Goal: Information Seeking & Learning: Learn about a topic

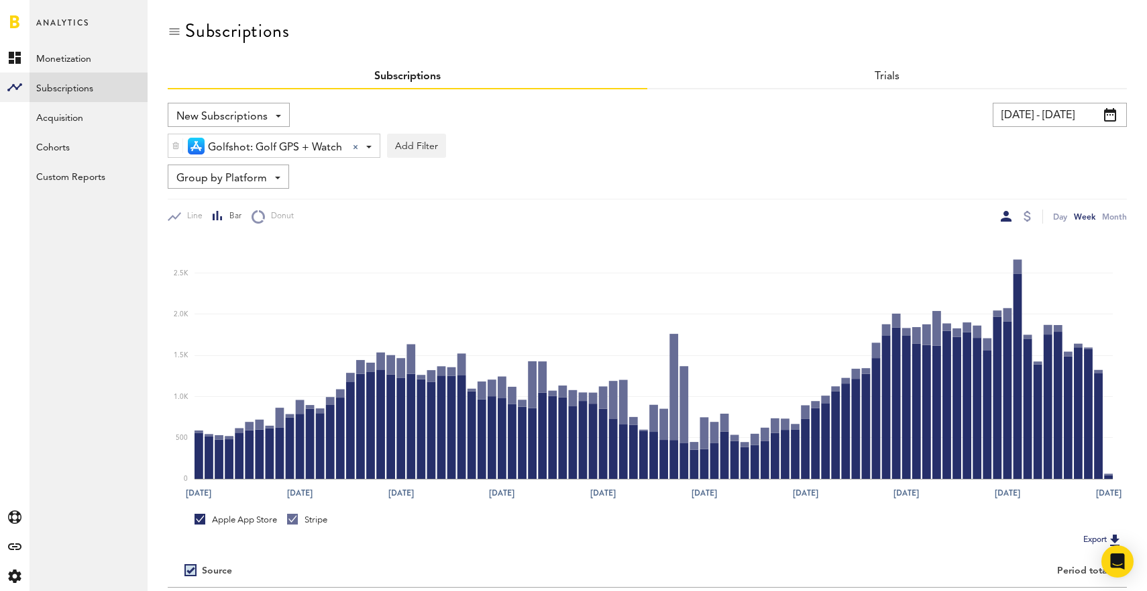
click at [195, 112] on span "New Subscriptions" at bounding box center [221, 116] width 91 height 23
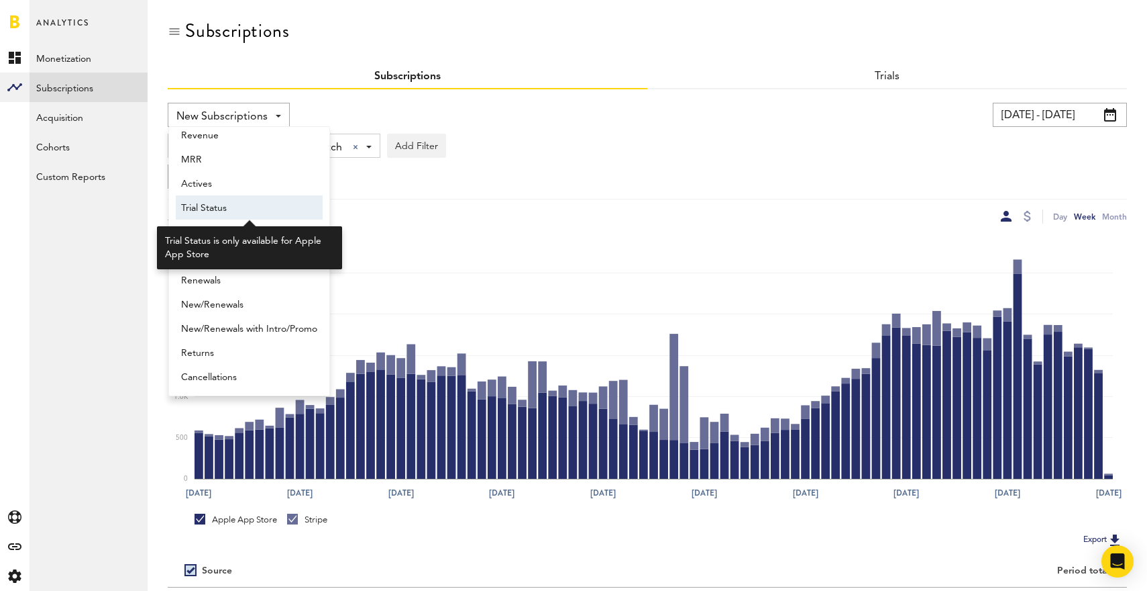
click at [215, 208] on span "Trial Status" at bounding box center [249, 208] width 136 height 23
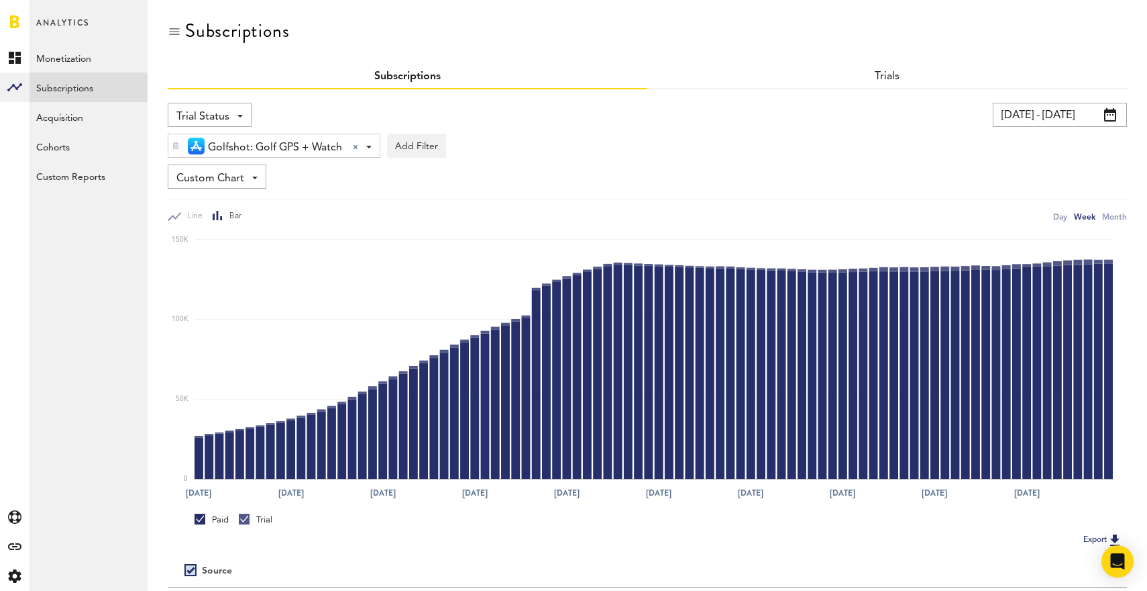
click at [200, 519] on link "Paid" at bounding box center [212, 519] width 34 height 12
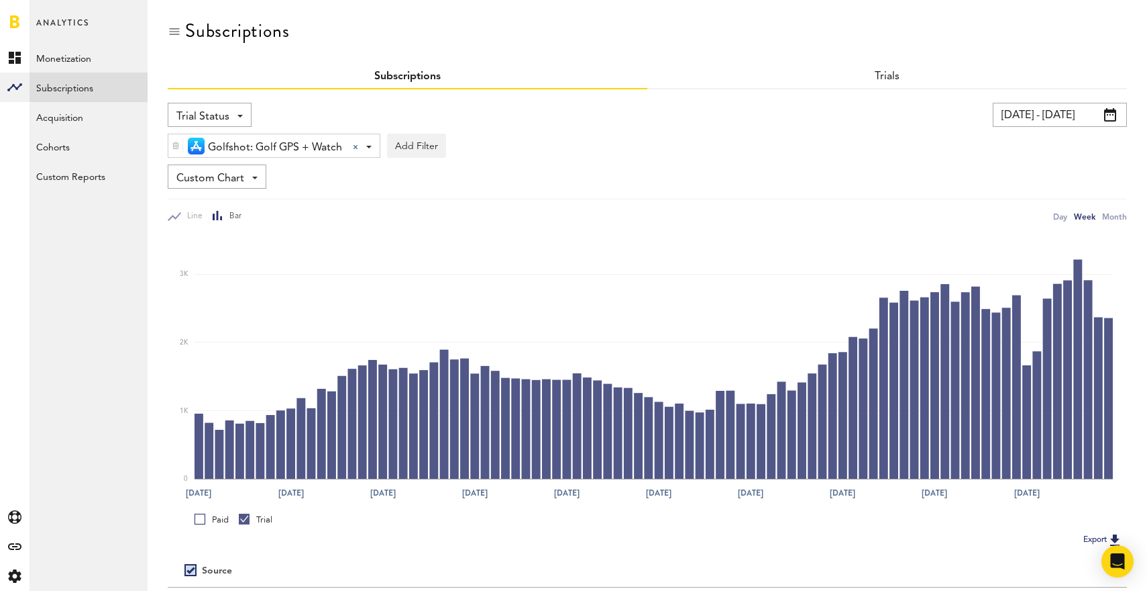
click at [200, 519] on link "Paid" at bounding box center [212, 519] width 34 height 12
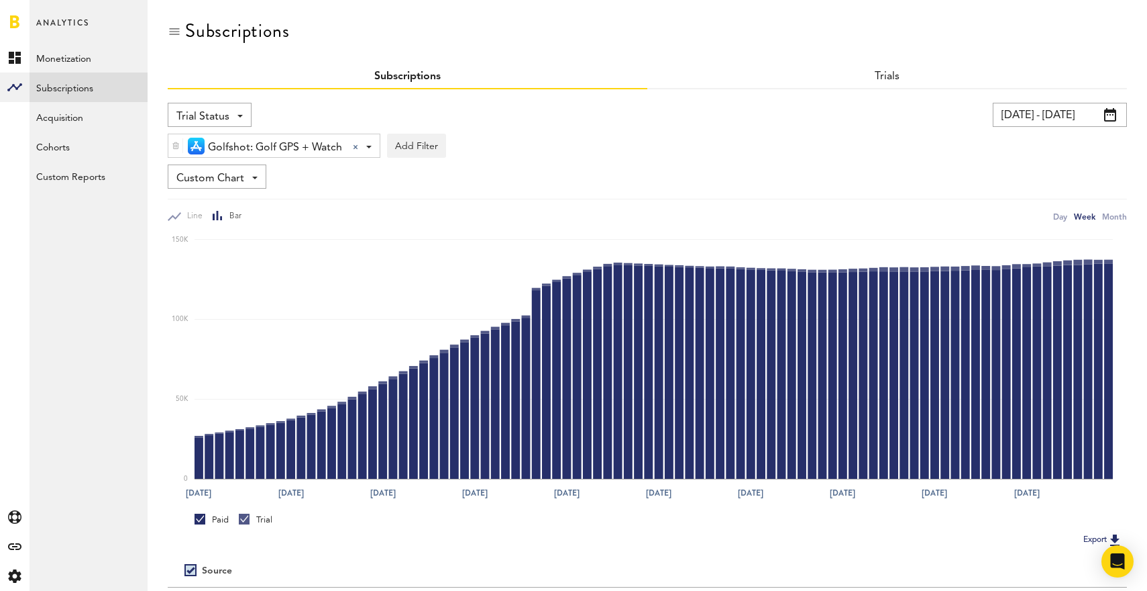
click at [200, 519] on link "Paid" at bounding box center [212, 519] width 34 height 12
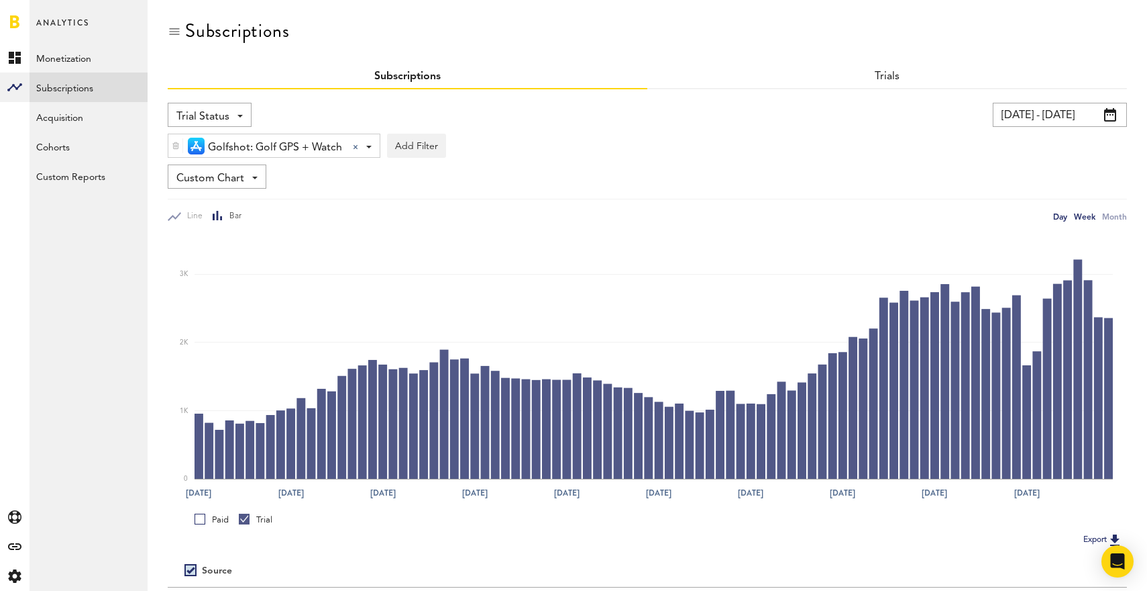
click at [1064, 217] on div "Day" at bounding box center [1061, 216] width 14 height 14
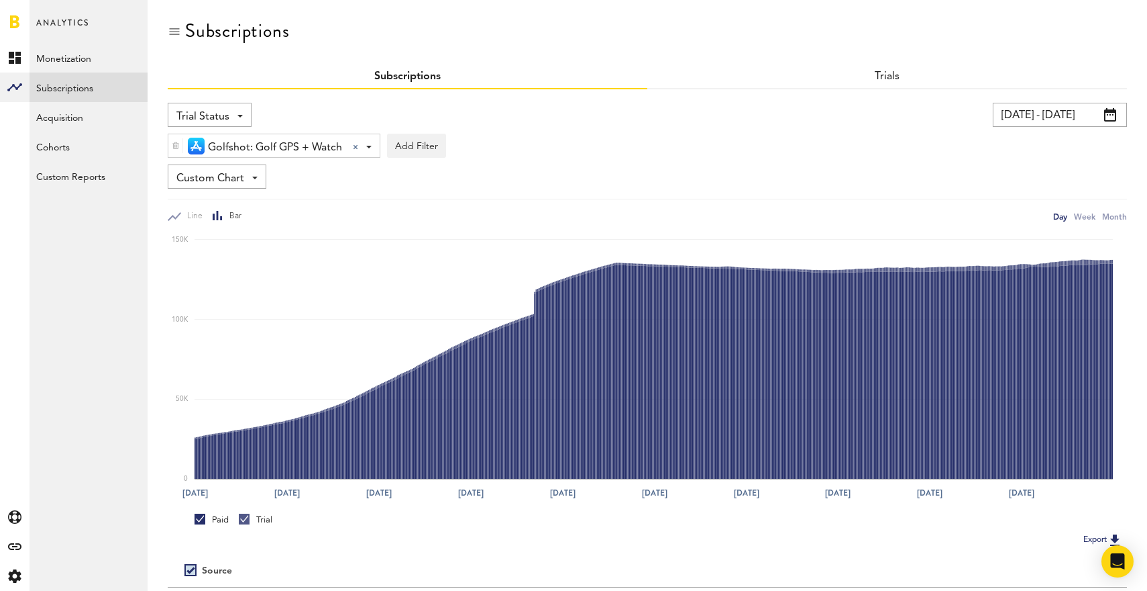
click at [1102, 113] on input "[DATE] - [DATE]" at bounding box center [1060, 115] width 134 height 24
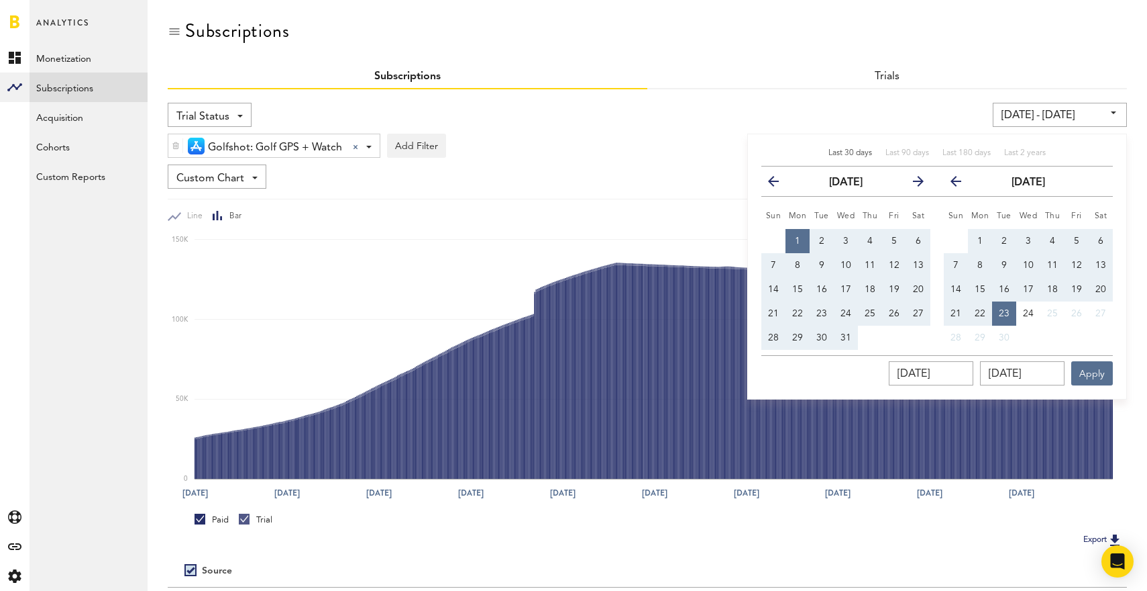
click at [852, 154] on span "Last 30 days" at bounding box center [851, 153] width 44 height 8
type input "[DATE] - [DATE]"
type input "[DATE]"
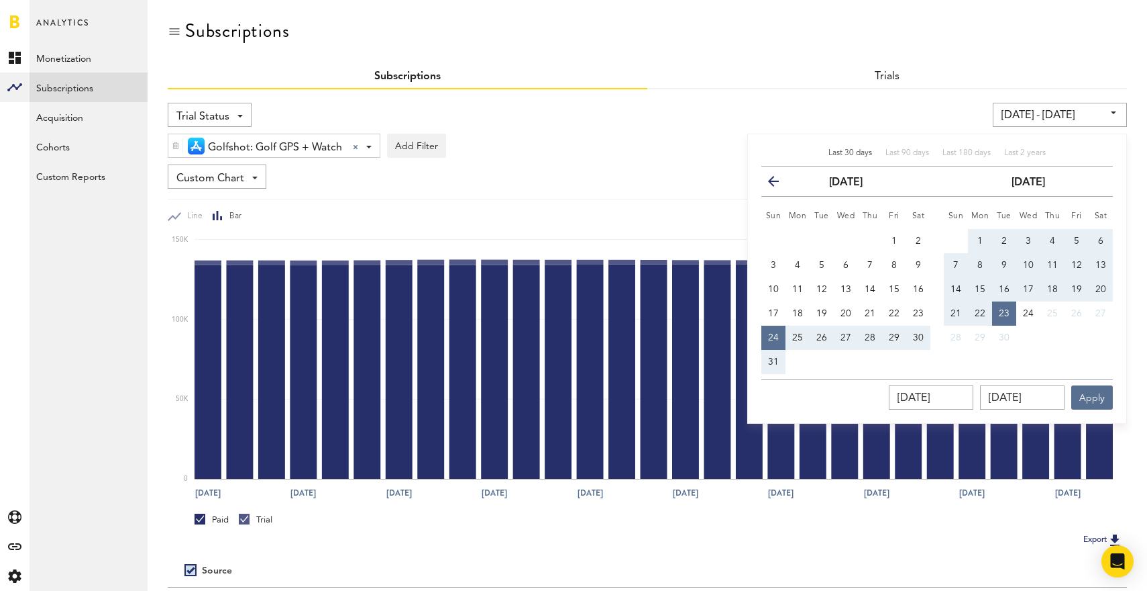
click at [767, 33] on div "Subscriptions" at bounding box center [648, 42] width 960 height 45
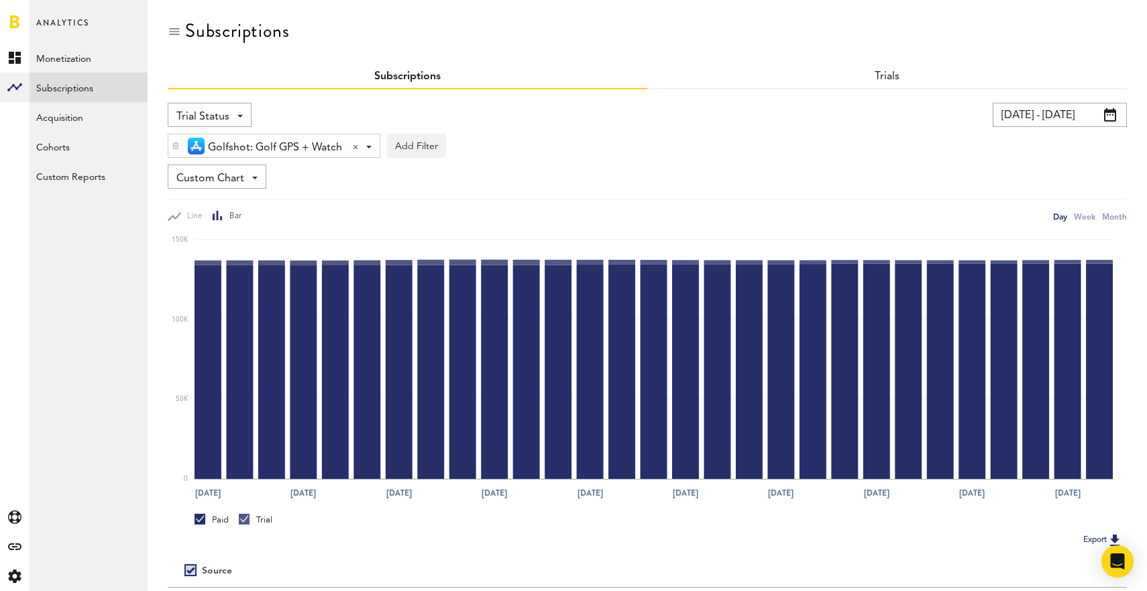
click at [197, 519] on link "Paid" at bounding box center [212, 519] width 34 height 12
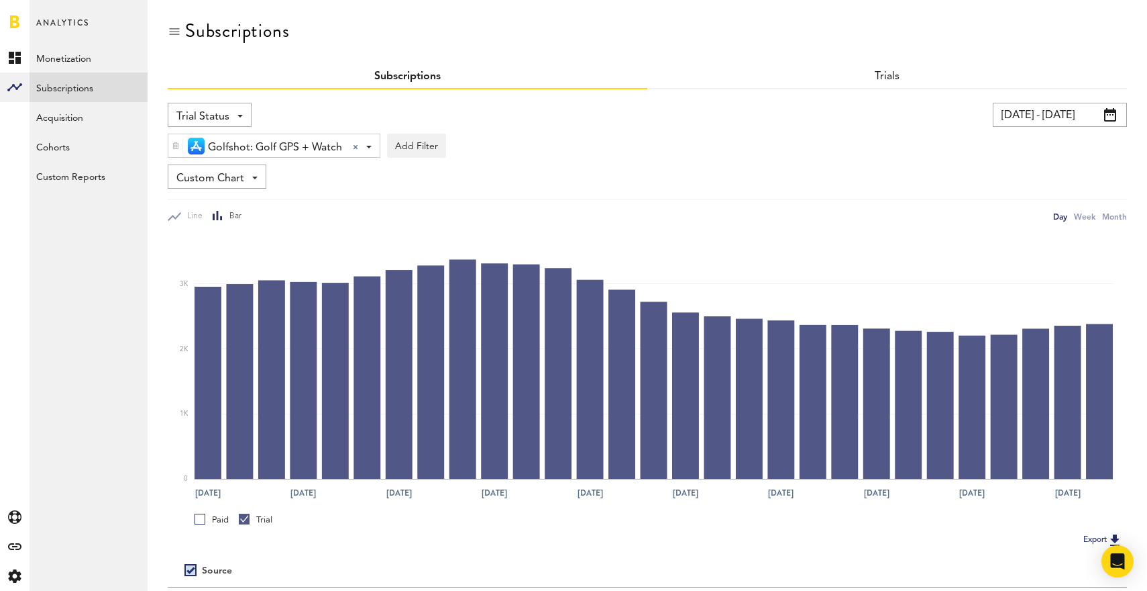
click at [197, 519] on link "Paid" at bounding box center [212, 519] width 34 height 12
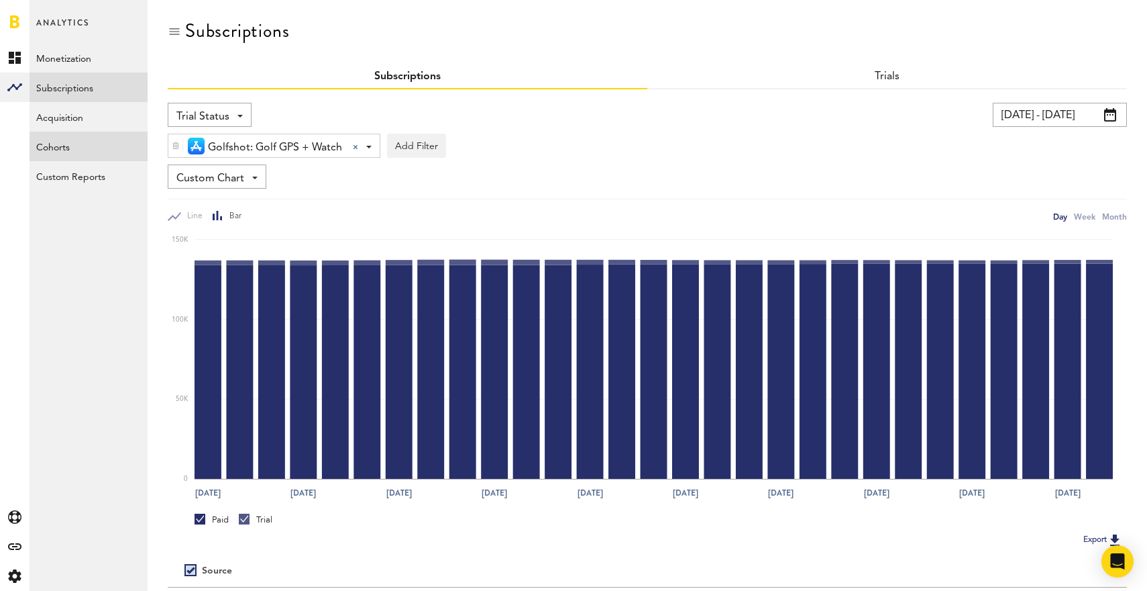
click at [54, 144] on link "Cohorts" at bounding box center [89, 147] width 118 height 30
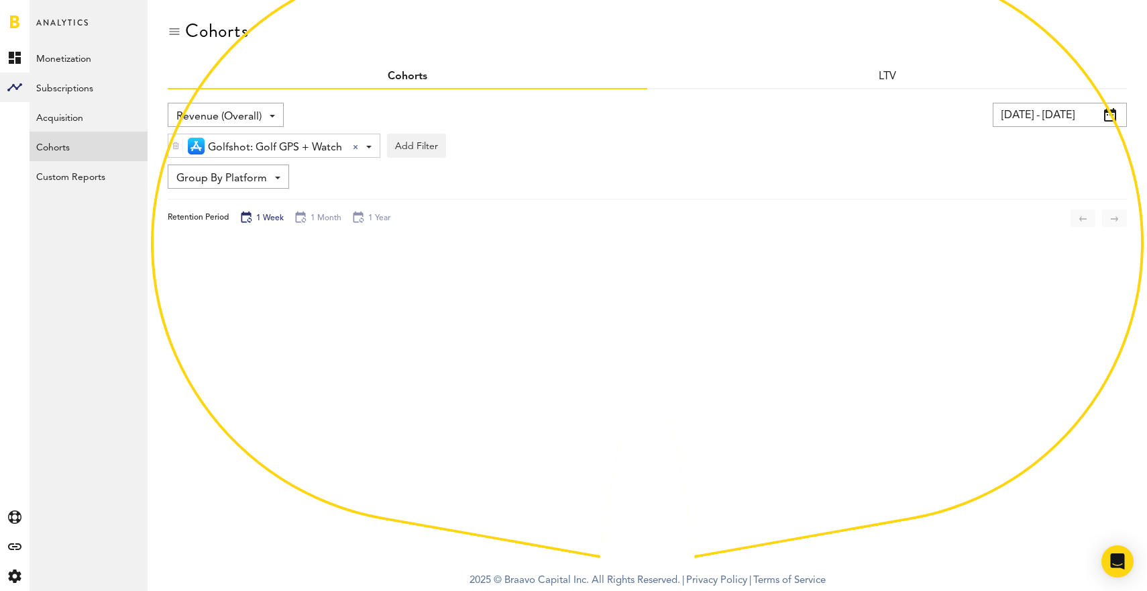
click at [270, 115] on span at bounding box center [272, 116] width 5 height 3
click at [625, 119] on div "Revenue (Overall) Revenue (Overall) Subscribers" at bounding box center [403, 115] width 471 height 24
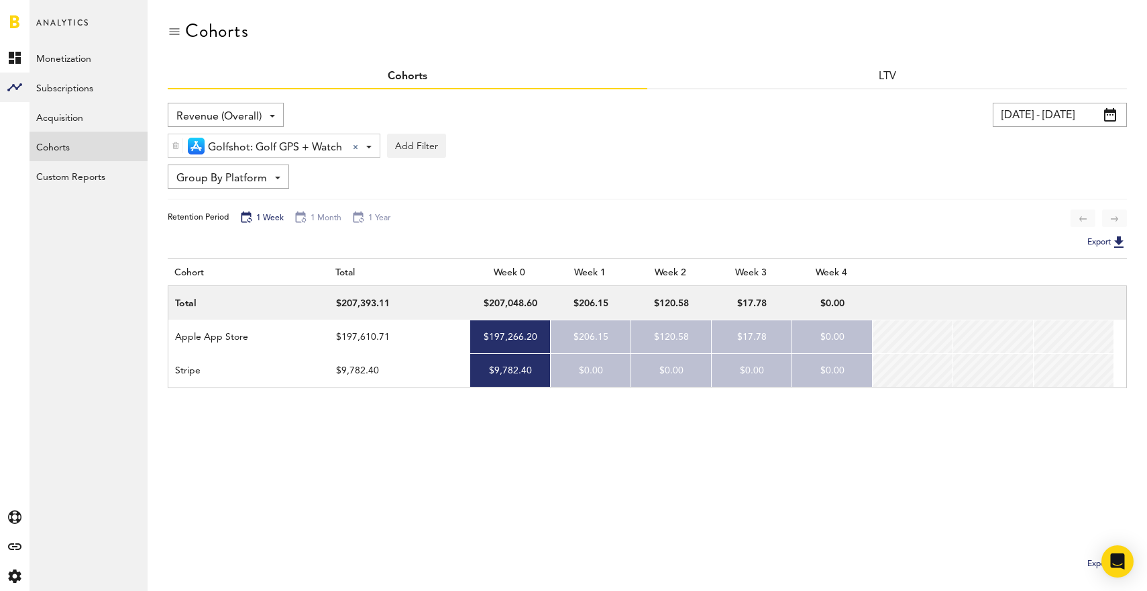
click at [233, 117] on span "Revenue (Overall)" at bounding box center [218, 116] width 85 height 23
click at [60, 60] on link "Monetization" at bounding box center [89, 58] width 118 height 30
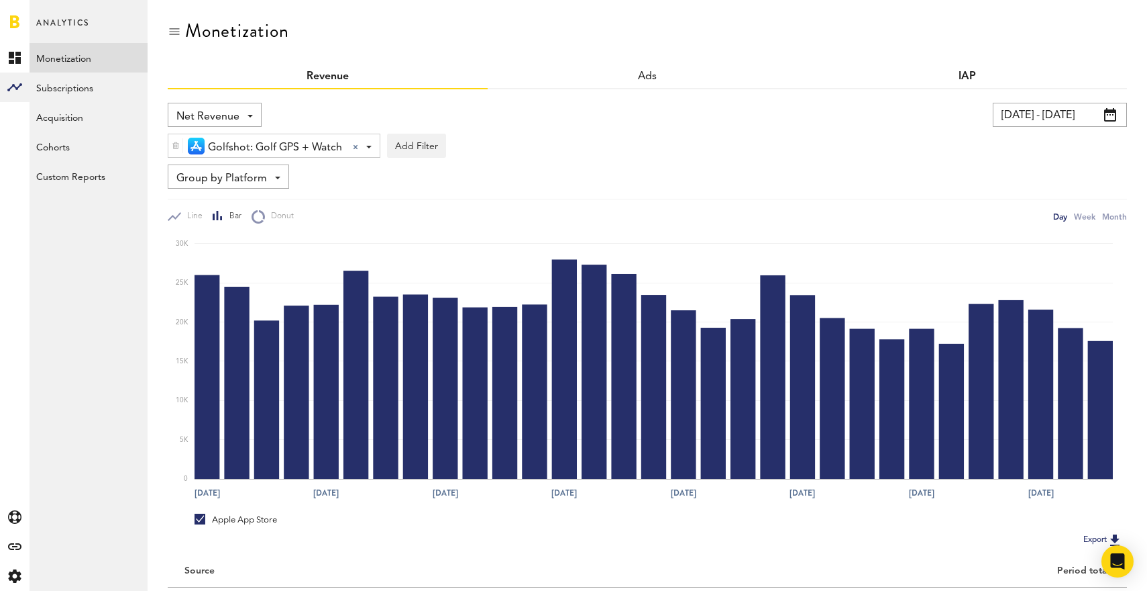
click at [968, 76] on link "IAP" at bounding box center [967, 76] width 17 height 11
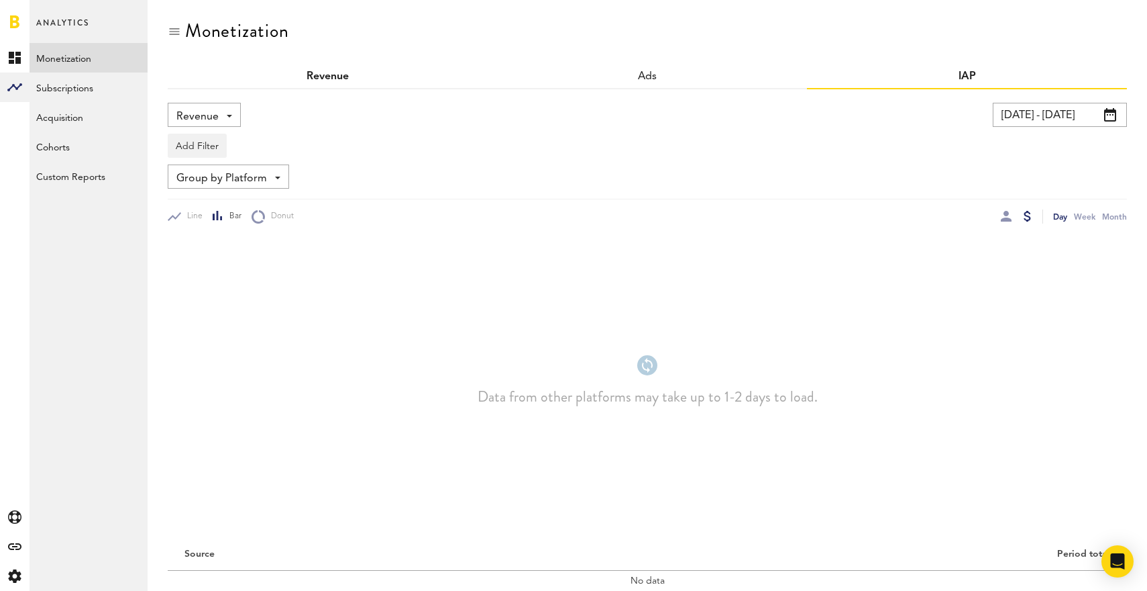
click at [337, 75] on link "Revenue" at bounding box center [328, 76] width 42 height 11
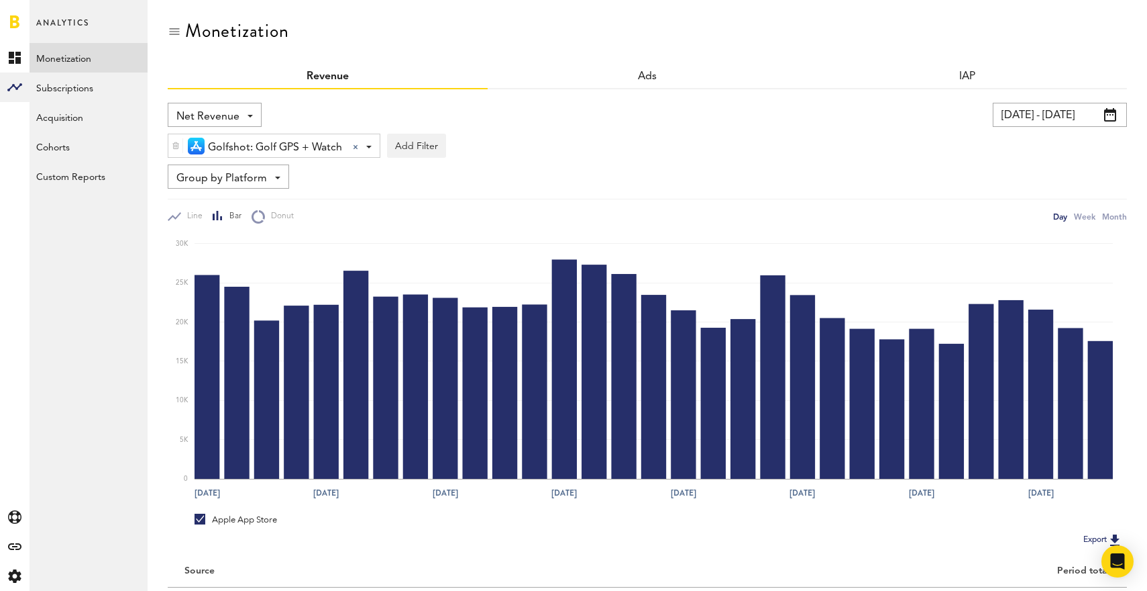
click at [210, 117] on span "Net Revenue" at bounding box center [207, 116] width 63 height 23
click at [327, 34] on div "Monetization" at bounding box center [648, 42] width 960 height 45
click at [15, 57] on icon at bounding box center [15, 58] width 12 height 12
